Goal: Navigation & Orientation: Find specific page/section

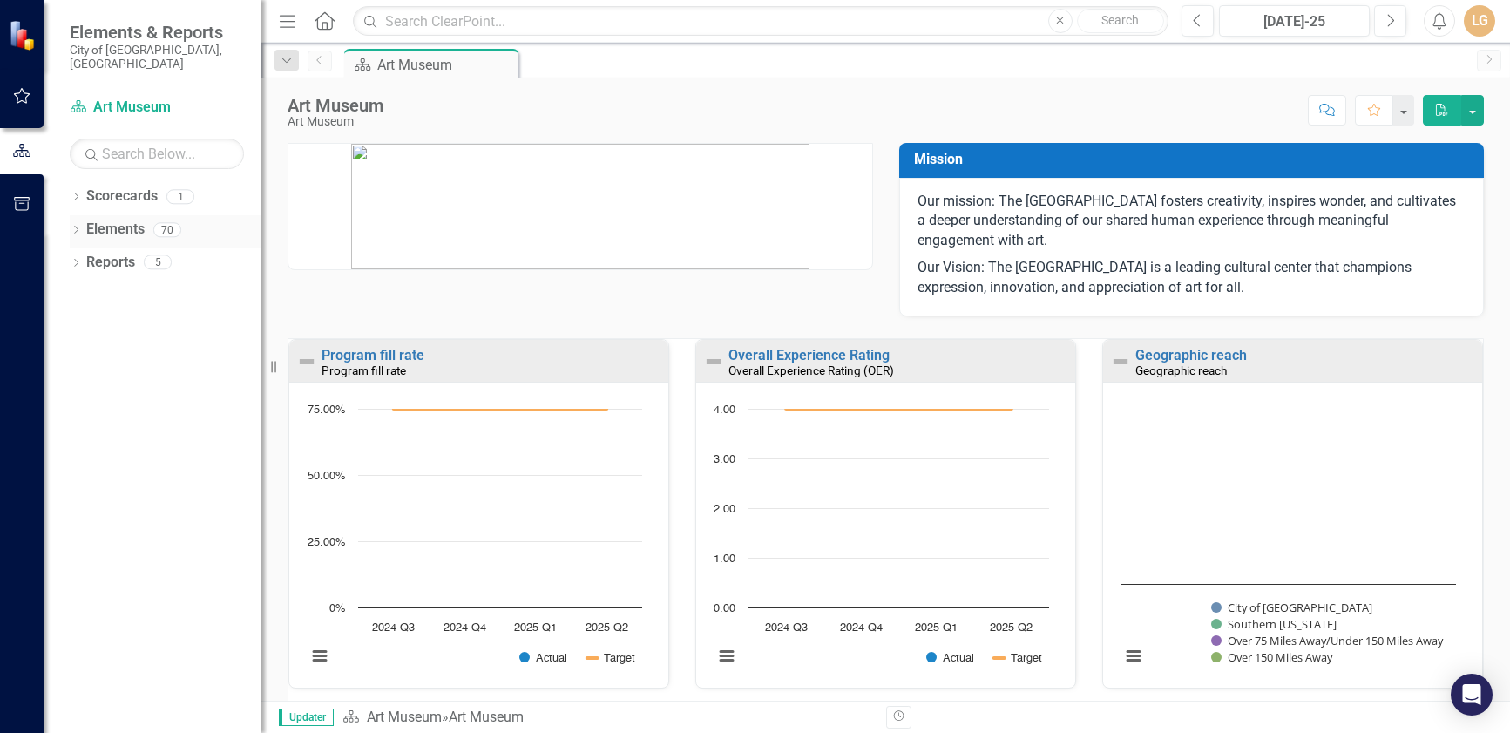
click at [75, 227] on icon "Dropdown" at bounding box center [76, 232] width 12 height 10
click at [74, 193] on icon "Dropdown" at bounding box center [76, 198] width 12 height 10
click at [117, 220] on link "Art Museum" at bounding box center [166, 230] width 192 height 20
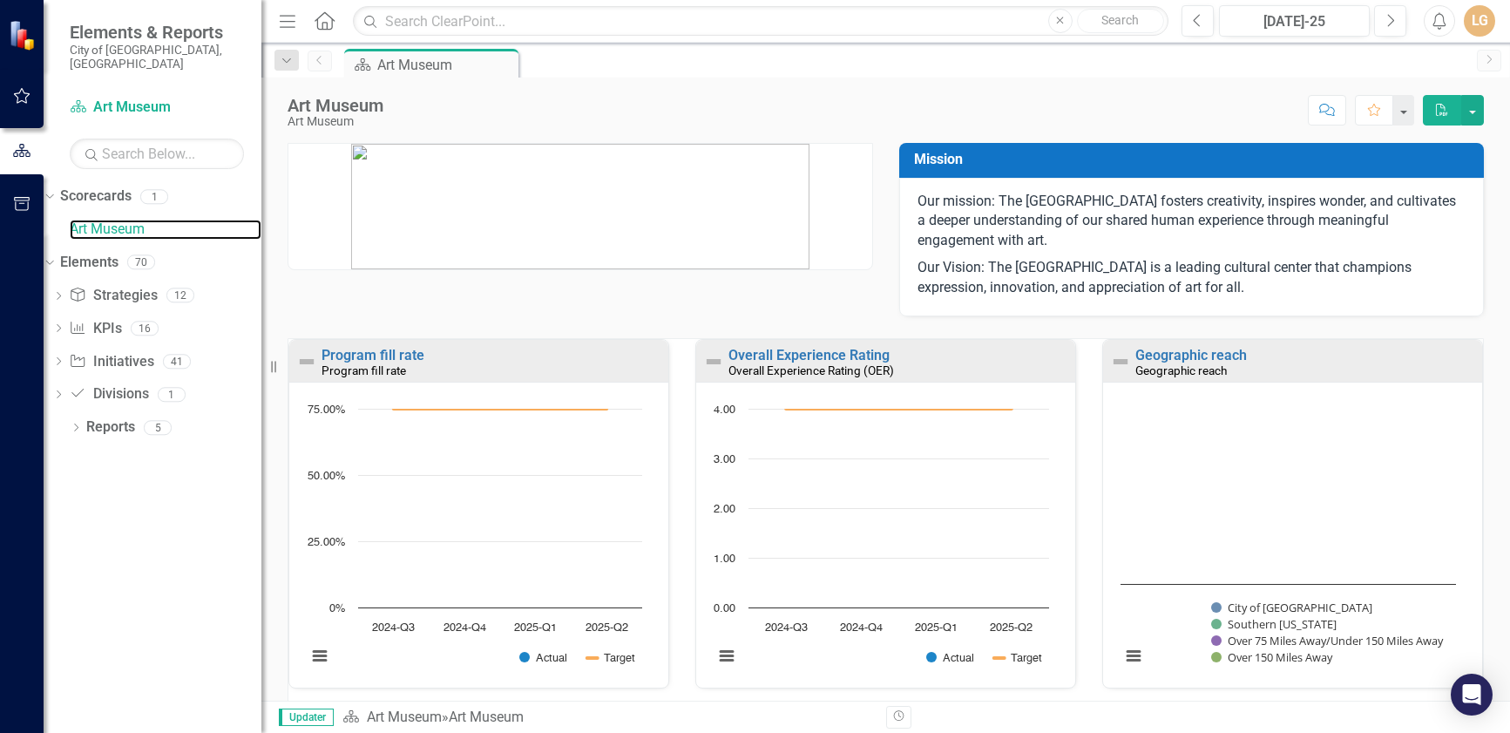
scroll to position [1, 0]
click at [891, 124] on div "Score: N/A Jul-25 Completed Comment Favorite PDF" at bounding box center [938, 110] width 1092 height 30
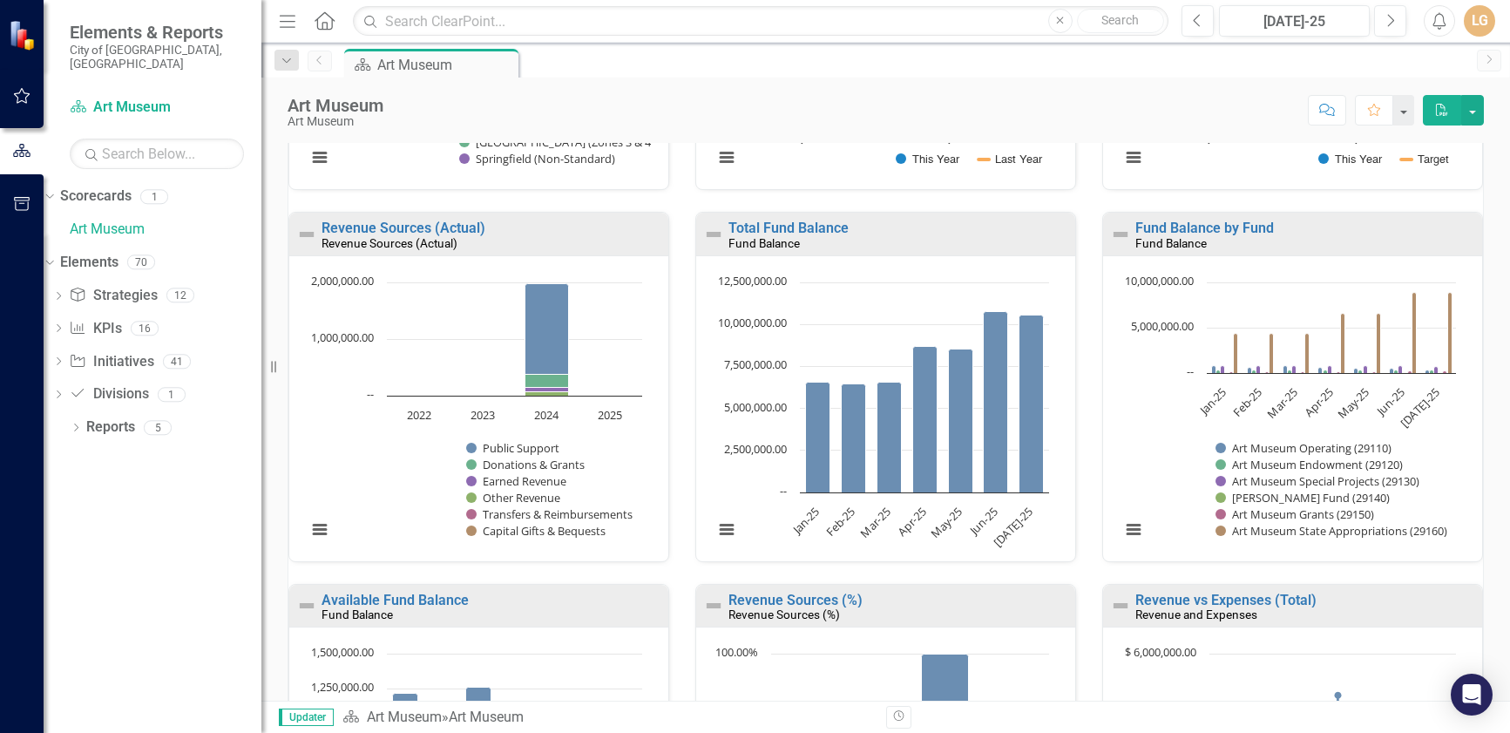
scroll to position [871, 0]
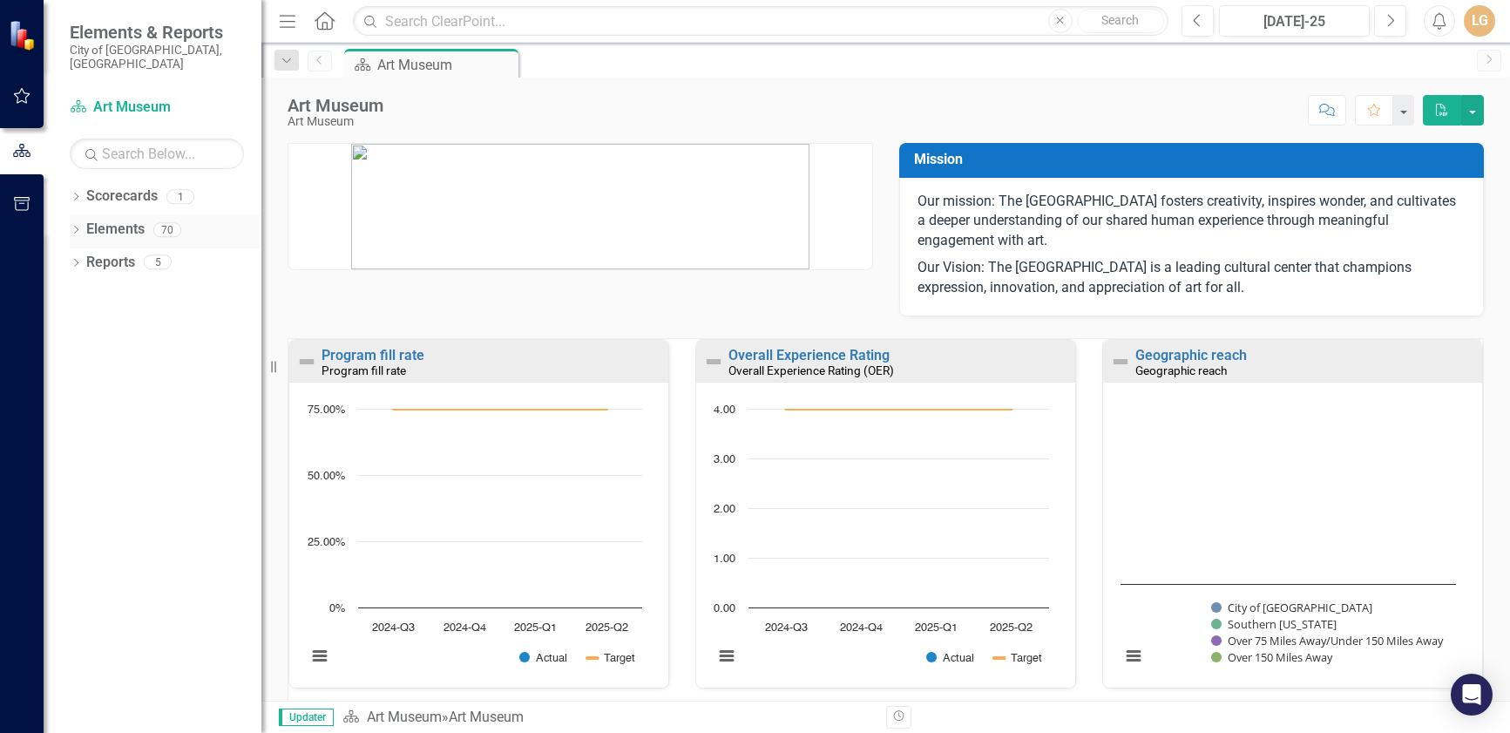
click at [73, 227] on icon "Dropdown" at bounding box center [76, 232] width 12 height 10
click at [64, 260] on icon "Dropdown" at bounding box center [58, 265] width 12 height 10
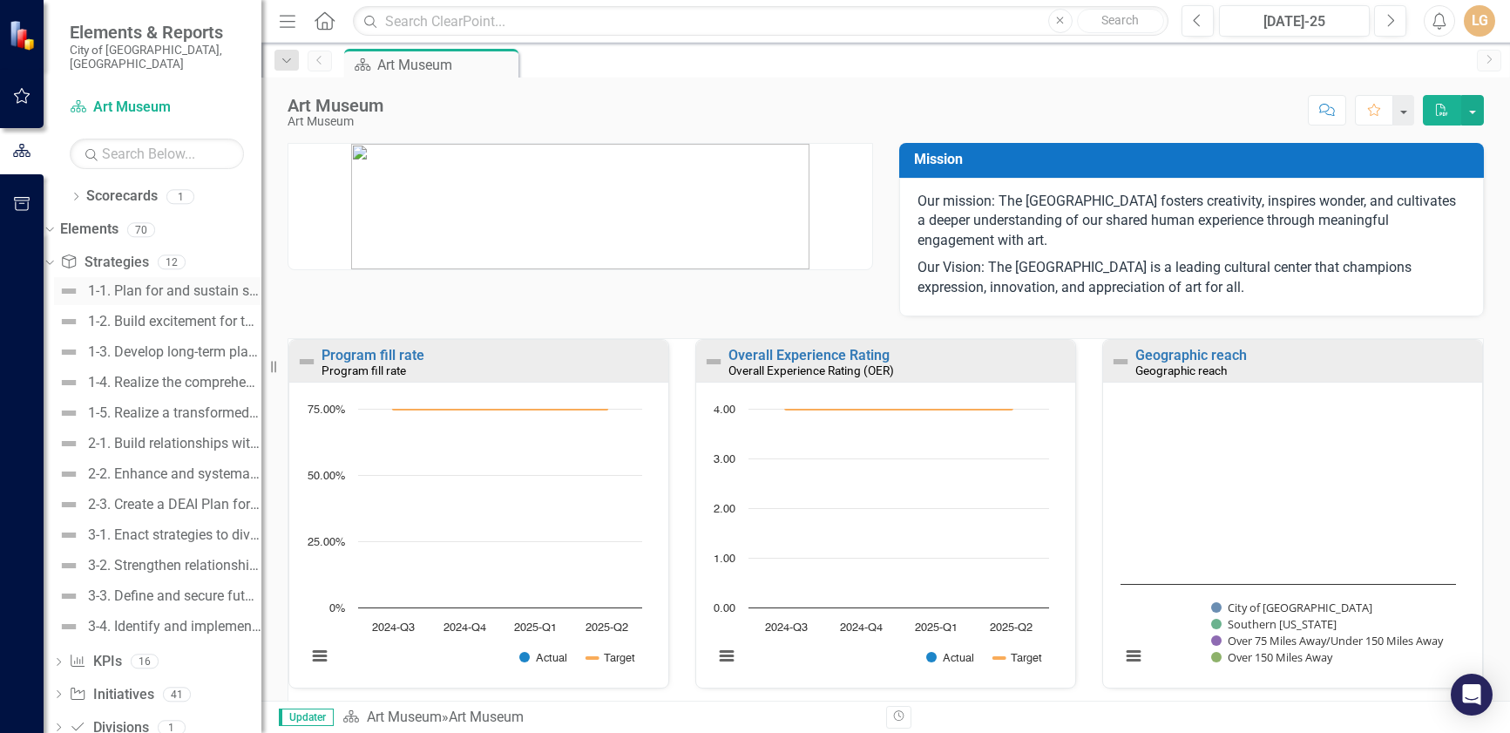
click at [161, 284] on div "1-1. Plan for and sustain service to the community while the building is under …" at bounding box center [174, 291] width 173 height 16
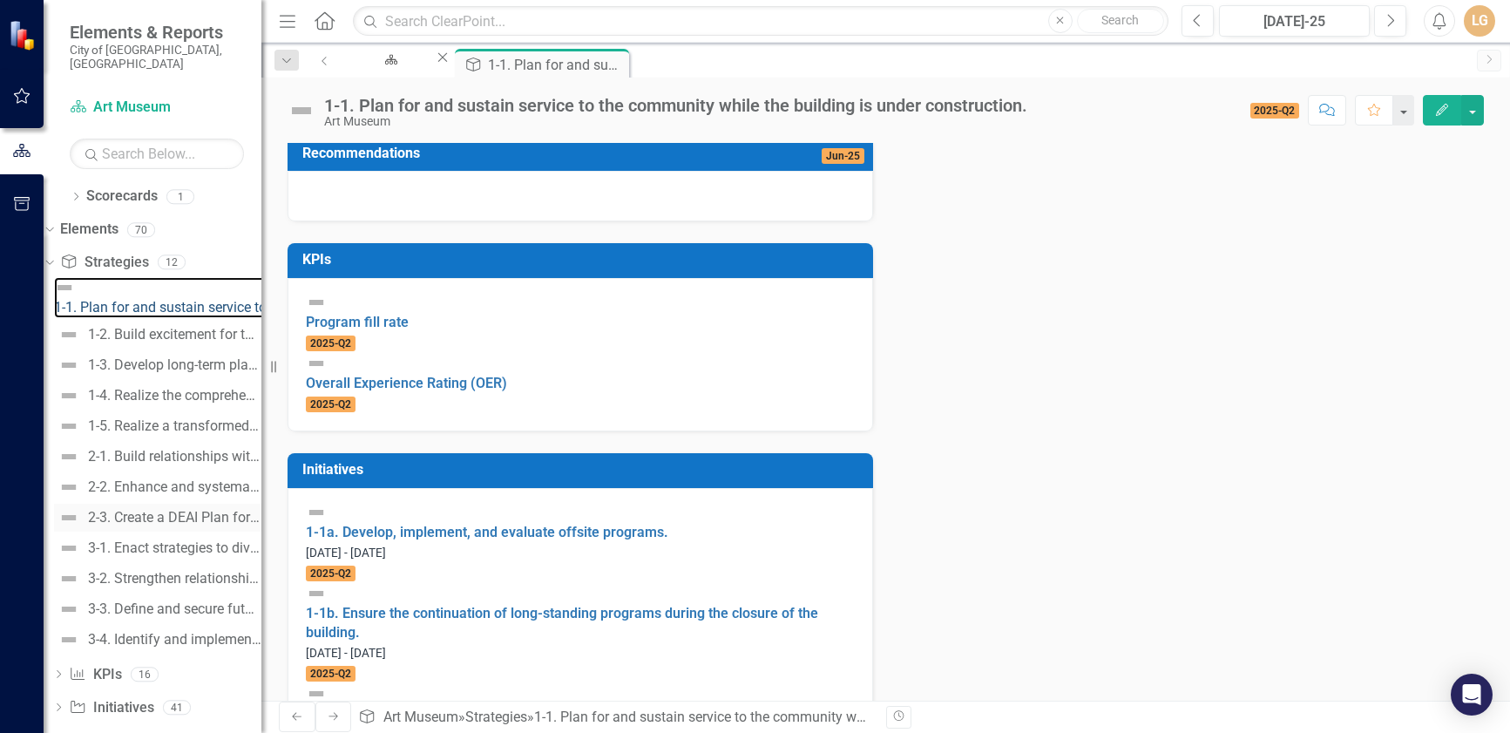
scroll to position [32, 0]
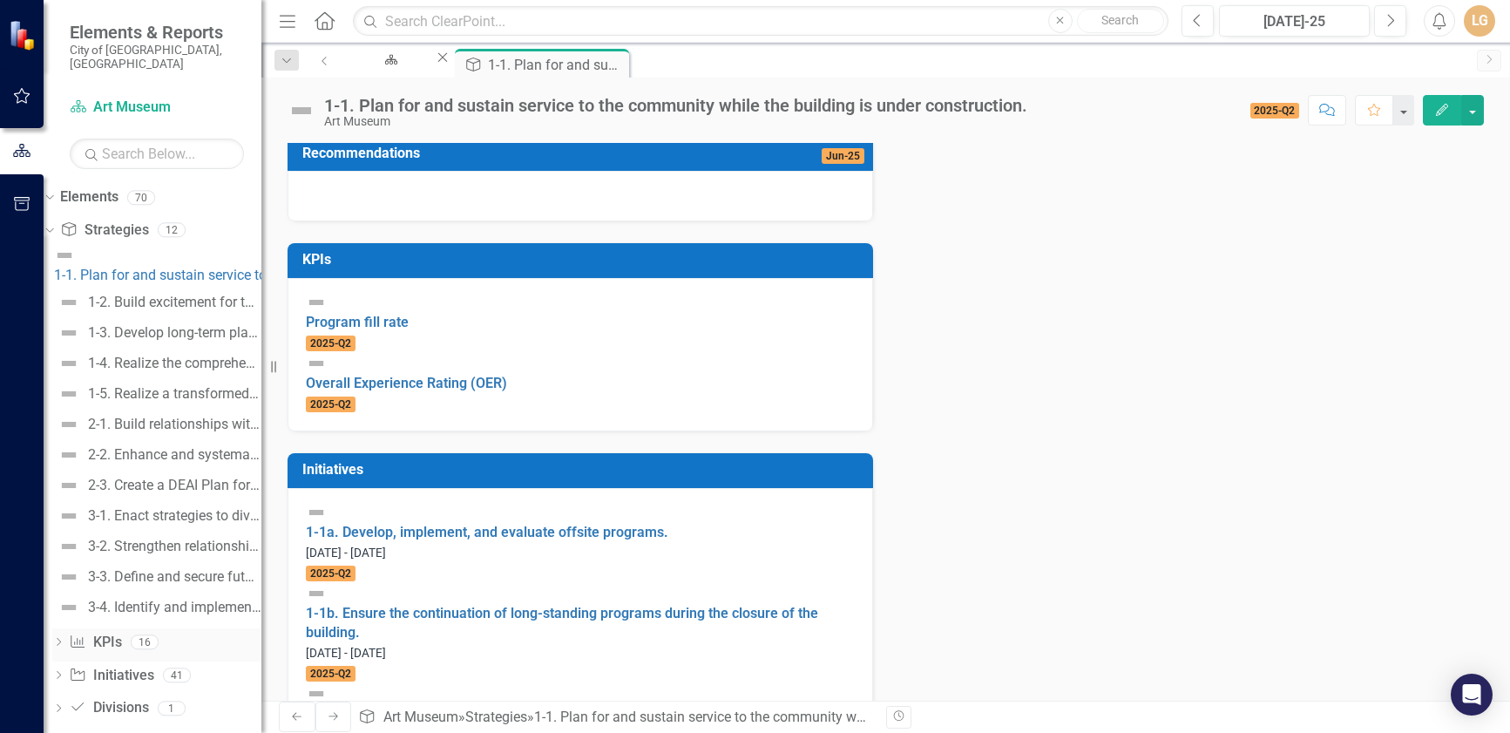
click at [64, 639] on icon "Dropdown" at bounding box center [58, 644] width 12 height 10
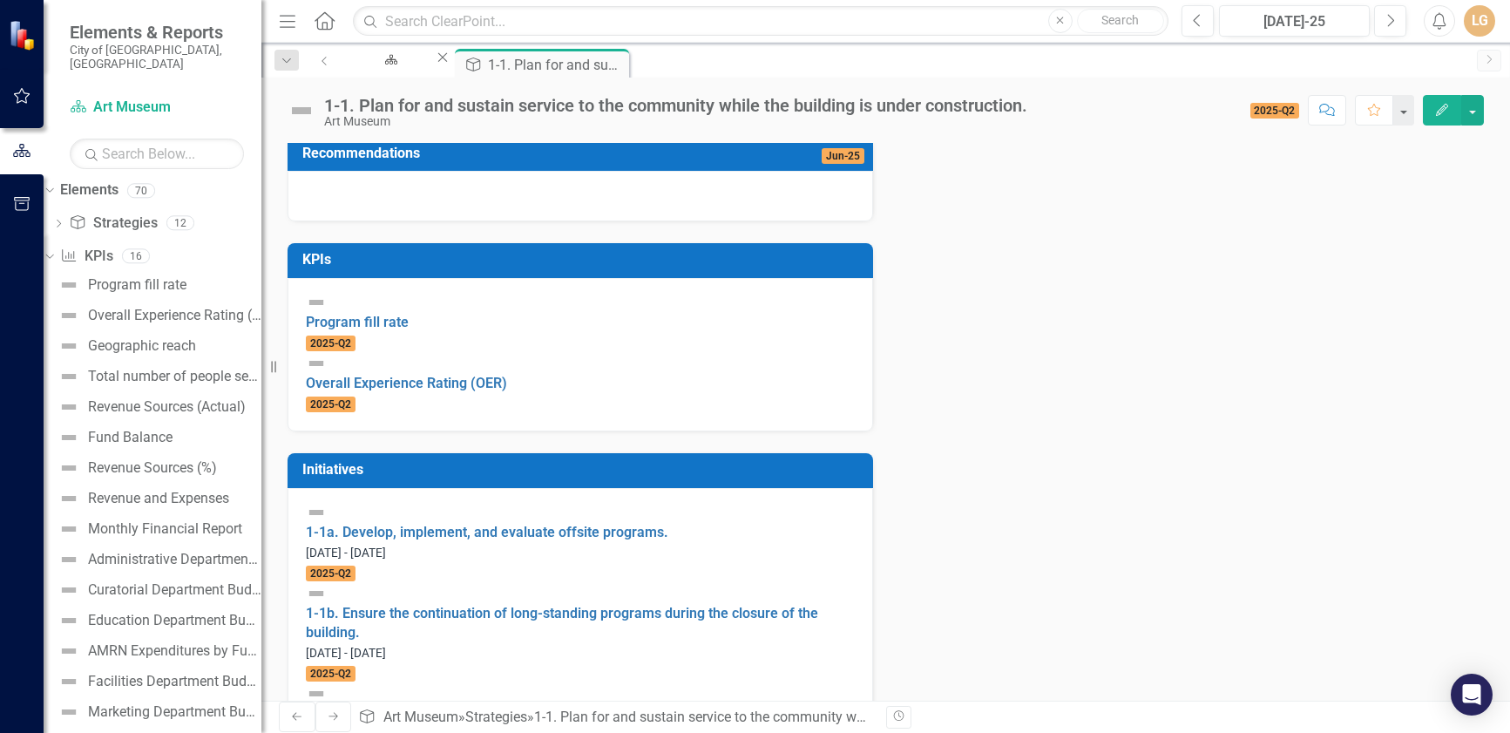
scroll to position [41, 0]
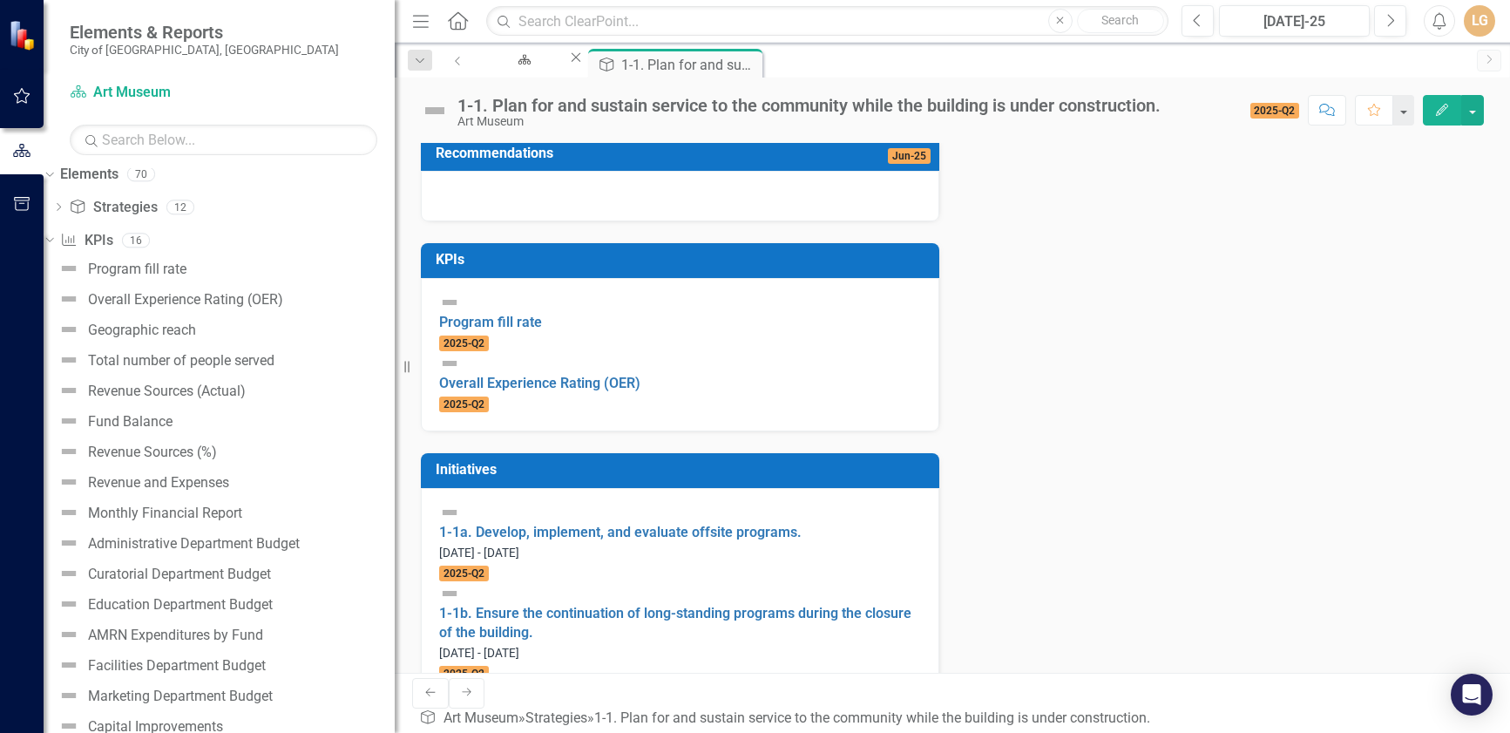
drag, startPoint x: 276, startPoint y: 369, endPoint x: 395, endPoint y: 402, distance: 123.0
click at [395, 402] on div "Resize" at bounding box center [402, 366] width 14 height 733
click at [213, 599] on div "Education Department Budget" at bounding box center [180, 605] width 185 height 16
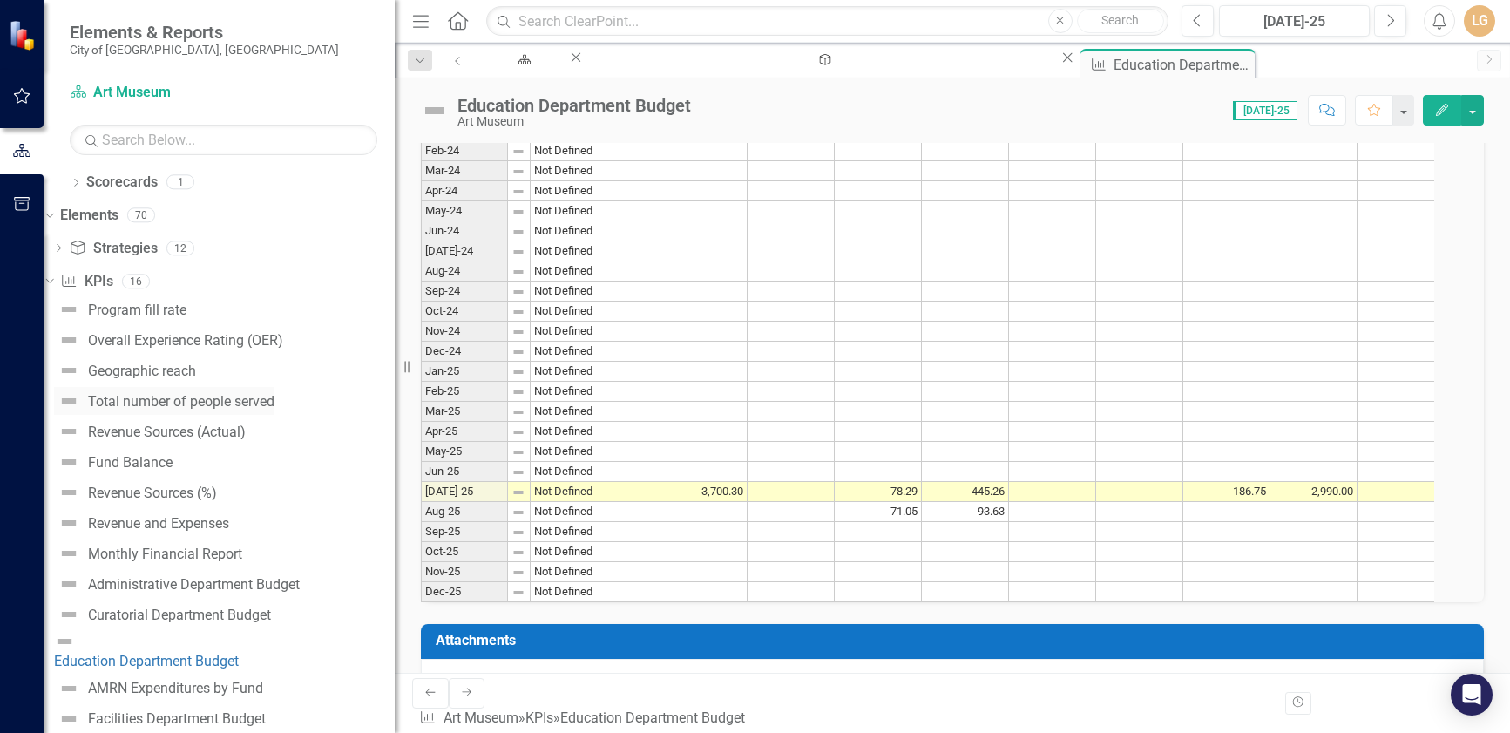
scroll to position [154, 0]
